Goal: Information Seeking & Learning: Learn about a topic

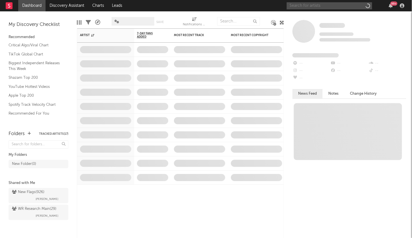
click at [299, 6] on input "text" at bounding box center [329, 5] width 85 height 7
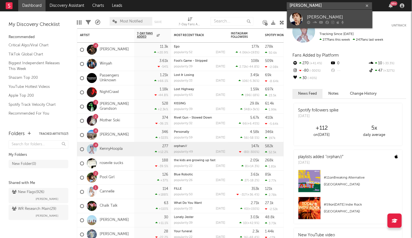
type input "[PERSON_NAME]"
click at [318, 17] on div "[PERSON_NAME]" at bounding box center [338, 17] width 63 height 7
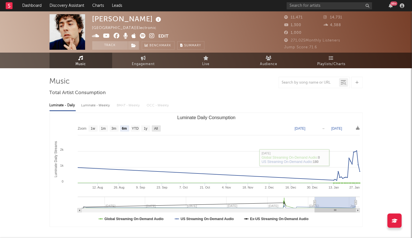
click at [156, 130] on text "All" at bounding box center [156, 129] width 4 height 4
select select "All"
type input "2021-09-20"
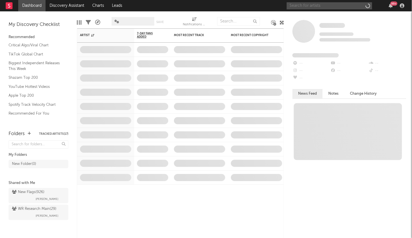
click at [311, 6] on input "text" at bounding box center [329, 5] width 85 height 7
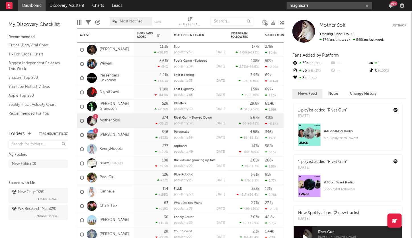
type input "magnacrrr"
click at [367, 6] on icon "button" at bounding box center [367, 6] width 3 height 4
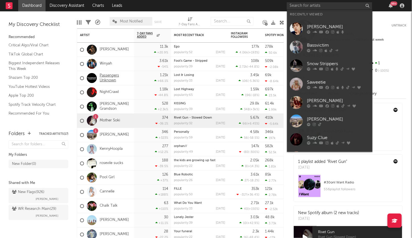
click at [110, 75] on link "Passengers Unknown" at bounding box center [116, 79] width 32 height 10
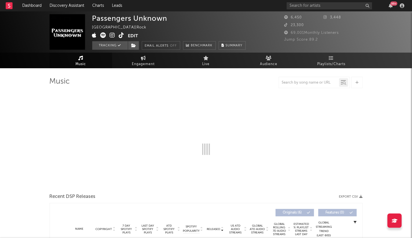
select select "6m"
